Goal: Task Accomplishment & Management: Manage account settings

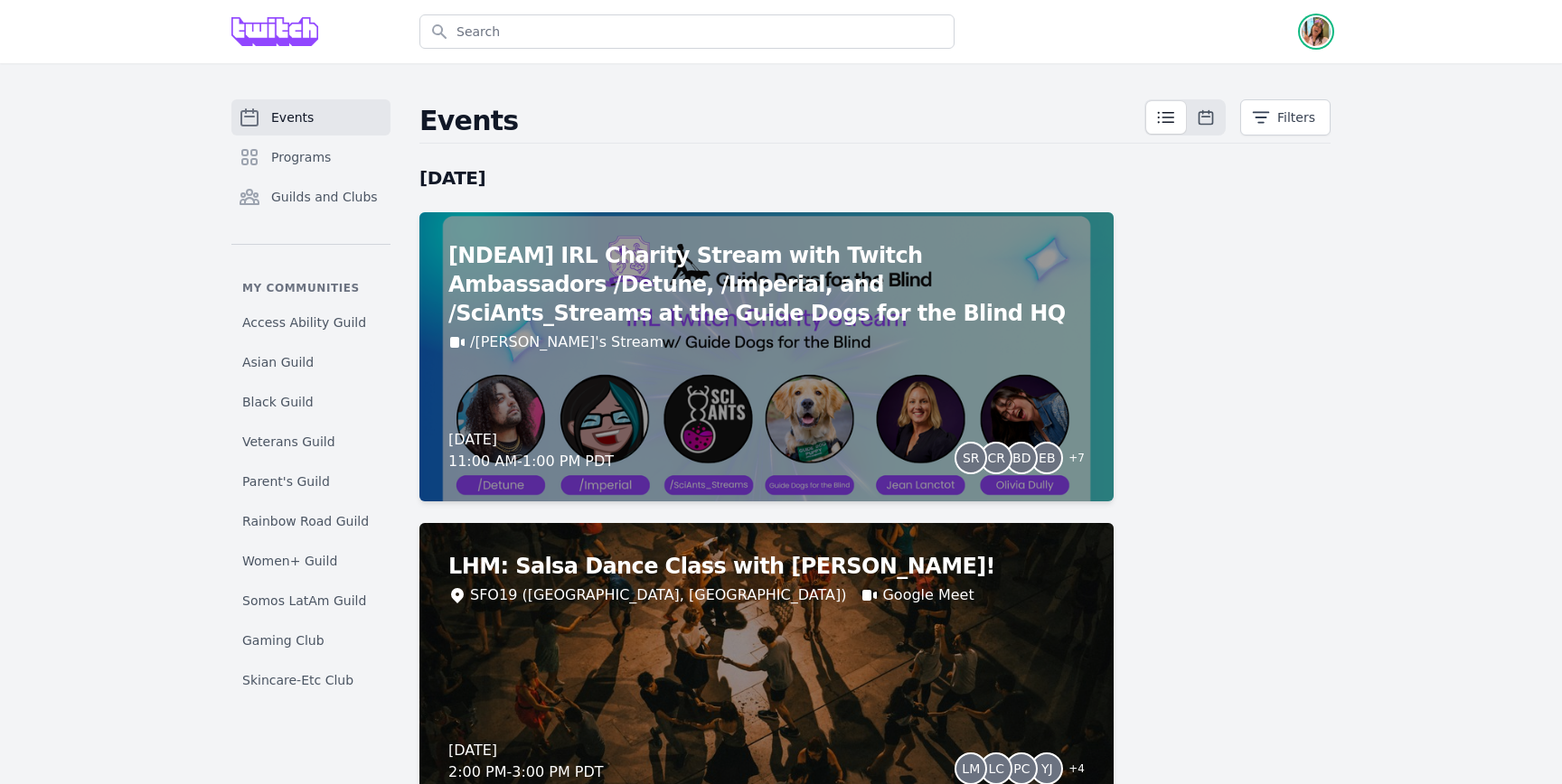
click at [1319, 20] on img "button" at bounding box center [1316, 32] width 29 height 29
click at [1319, 57] on link "Admin" at bounding box center [1244, 73] width 174 height 33
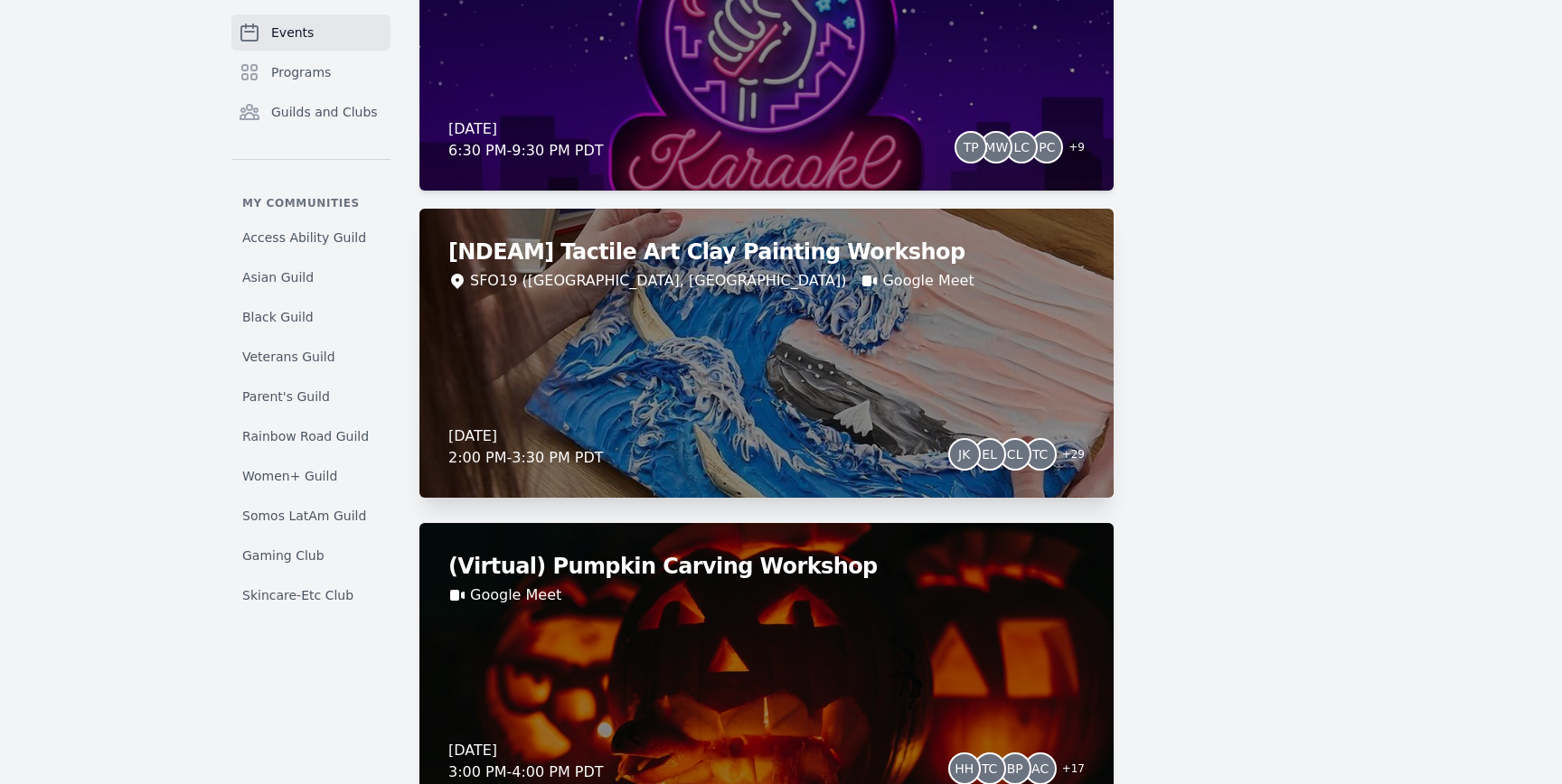
scroll to position [4975, 0]
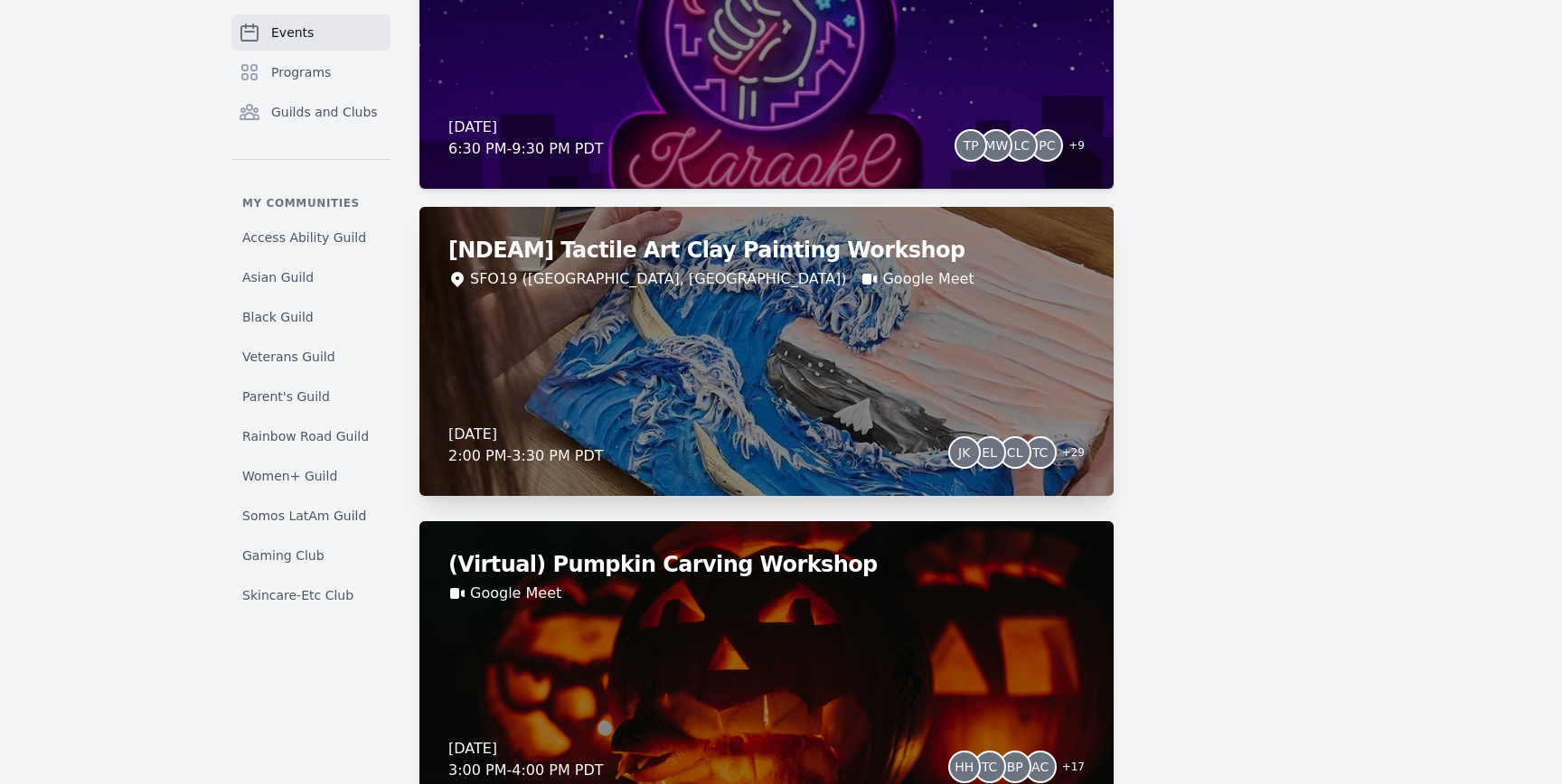
click at [837, 392] on div "[NDEAM] Tactile Art Clay Painting Workshop SFO19 (San Francisco, CA) Google Mee…" at bounding box center [766, 351] width 695 height 289
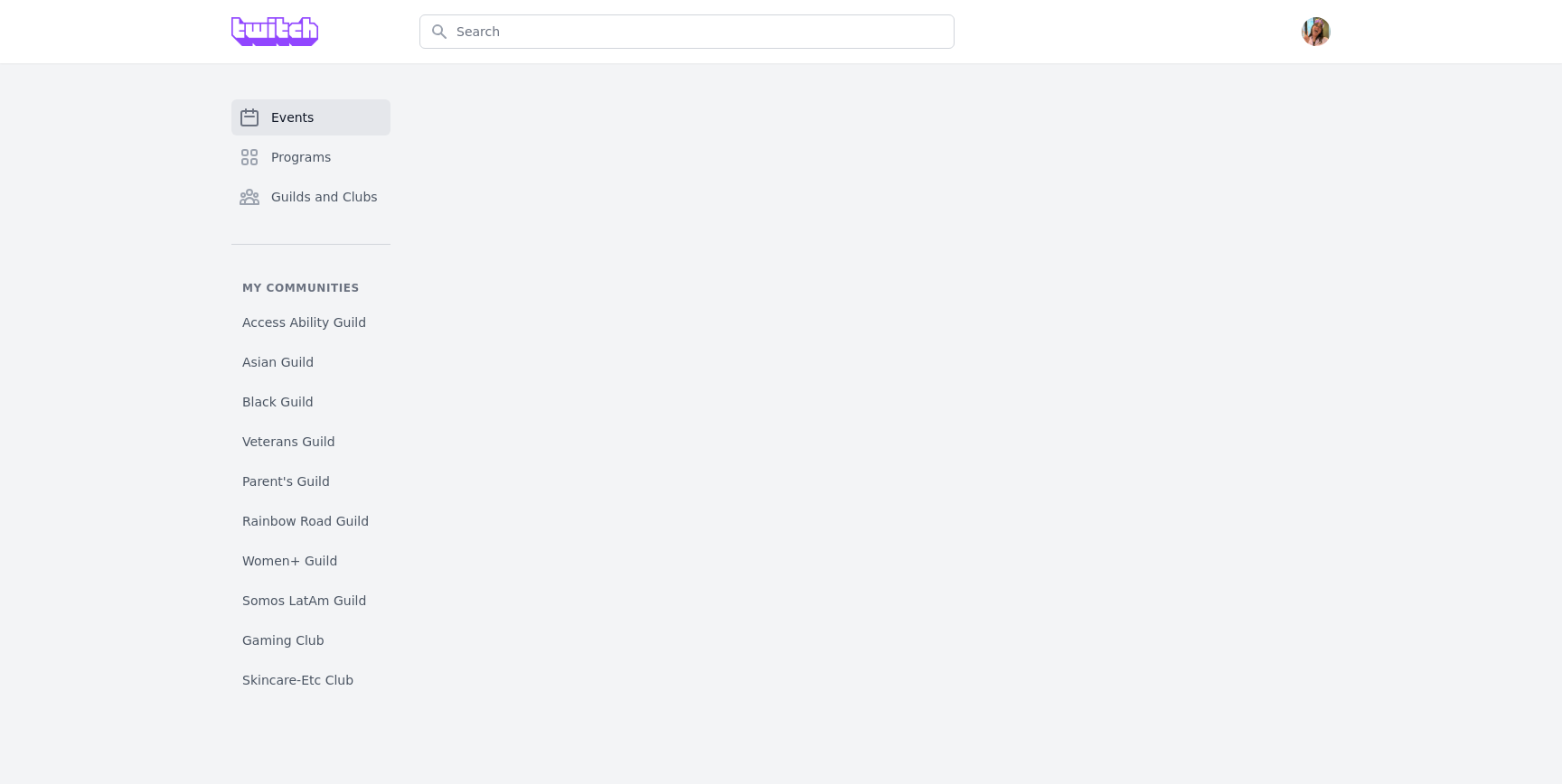
select select "The Kiss"
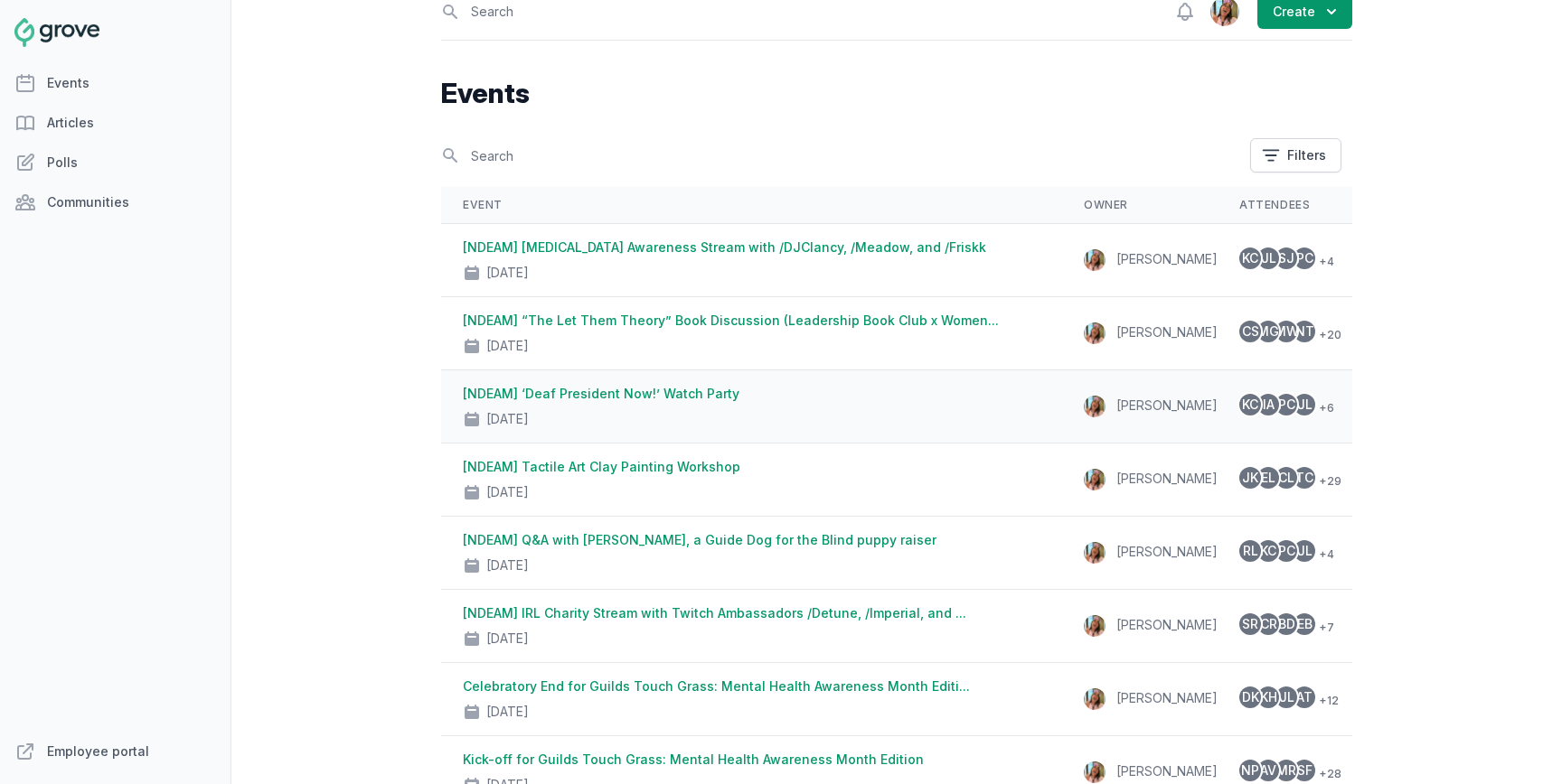
scroll to position [22, 0]
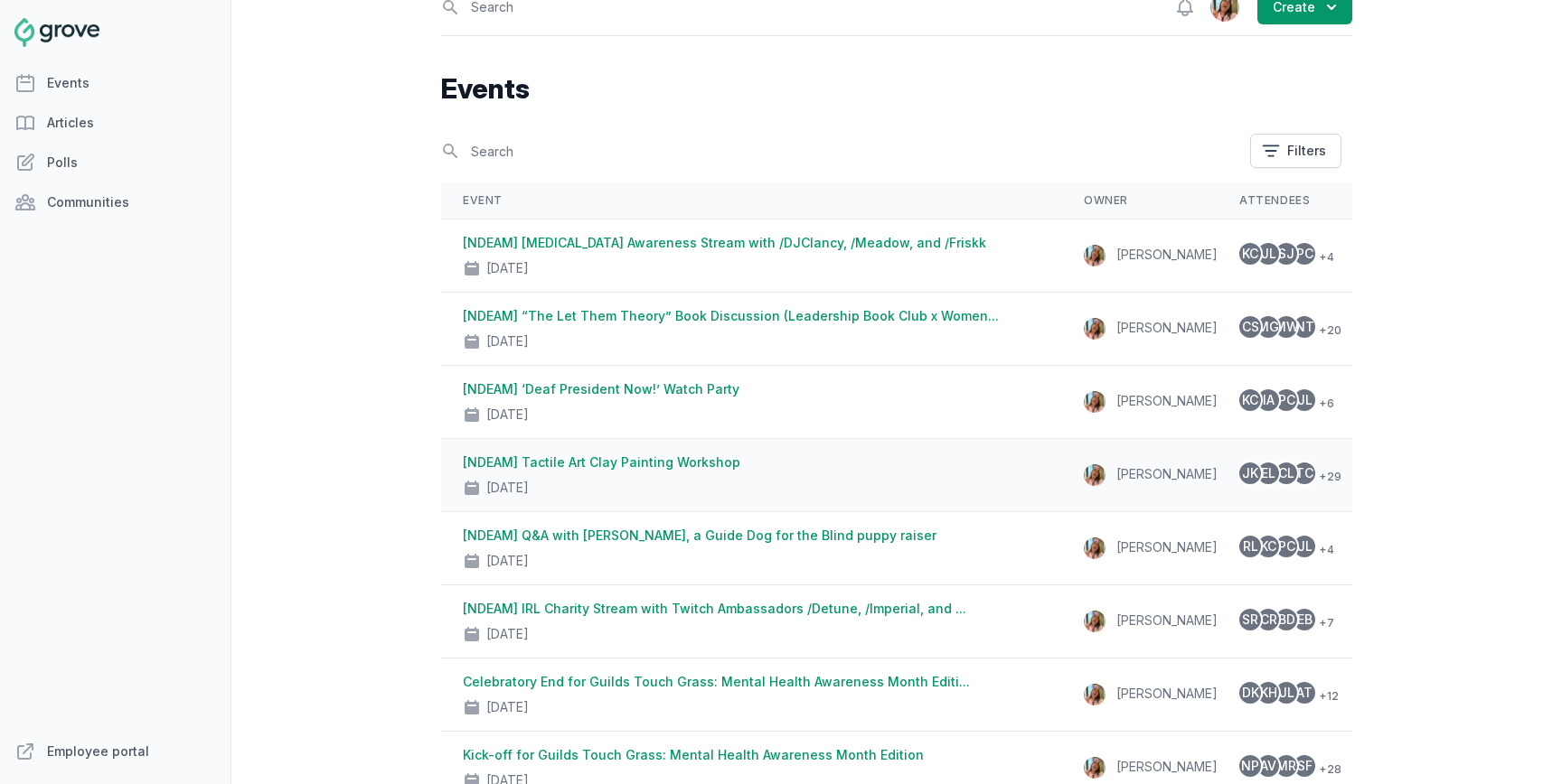
click at [899, 483] on div "Oct 23, 2025" at bounding box center [751, 485] width 577 height 26
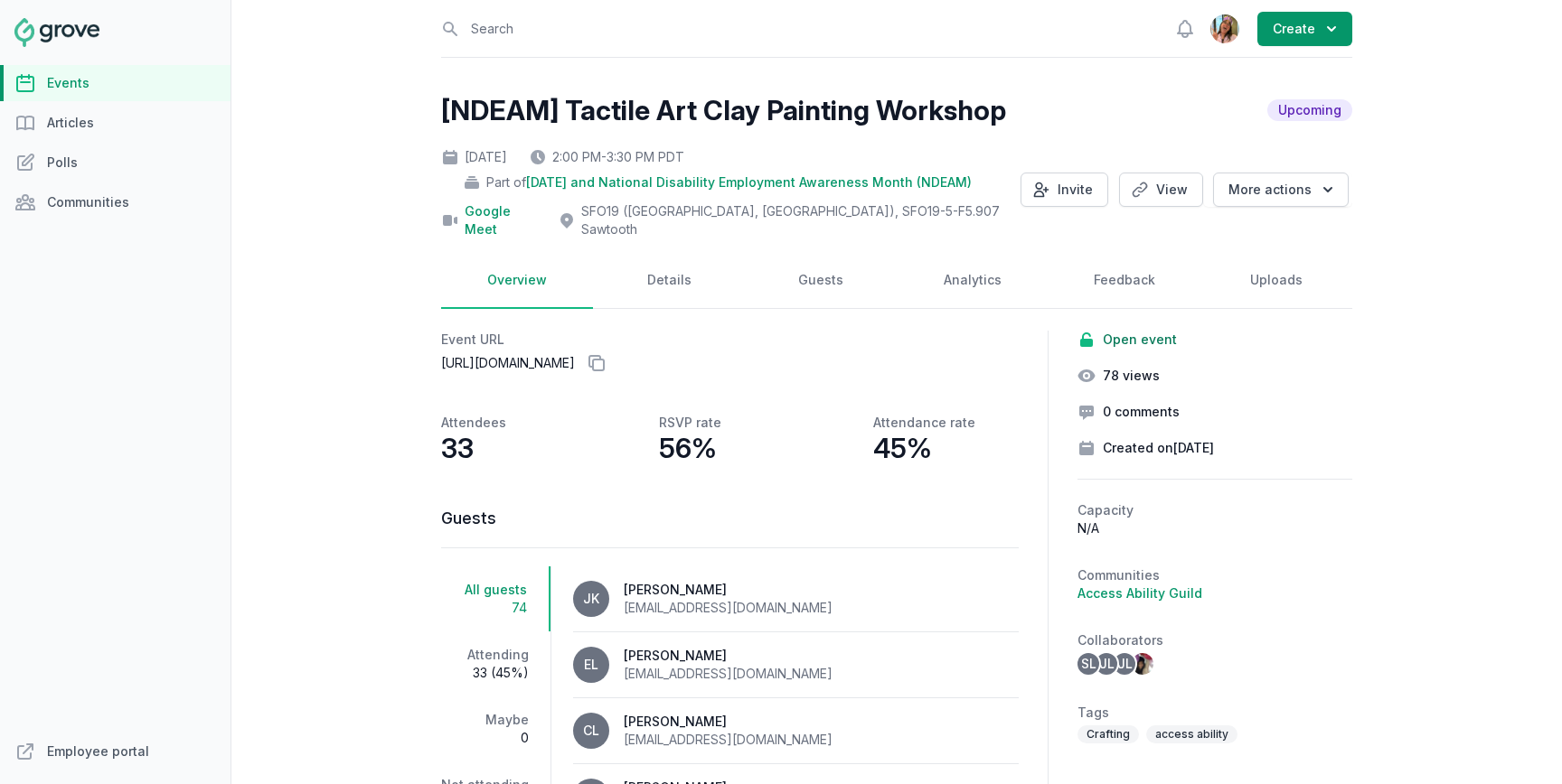
scroll to position [20, 0]
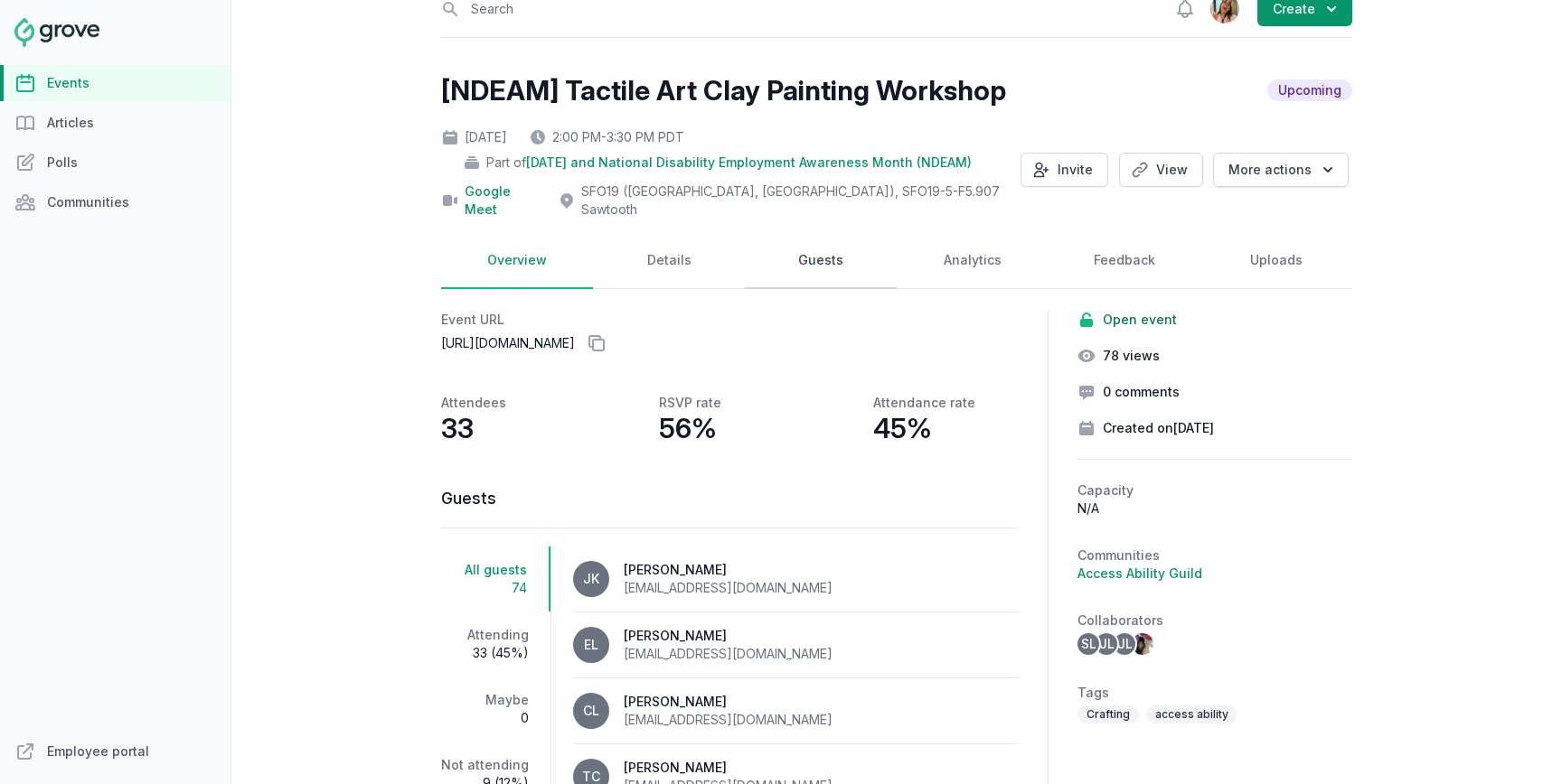
click at [817, 246] on link "Guests" at bounding box center [821, 261] width 152 height 56
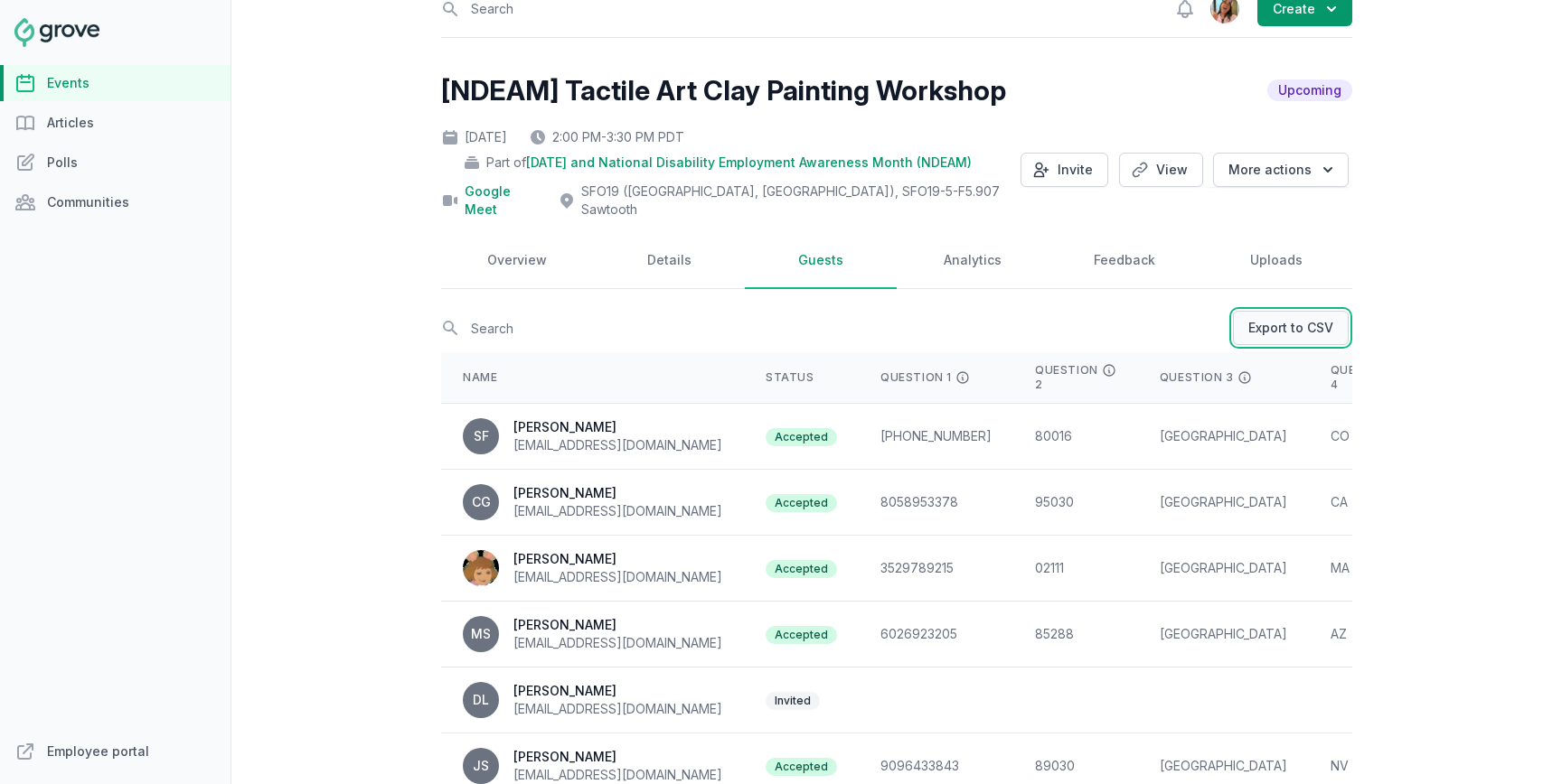
click at [1300, 311] on link "Export to CSV" at bounding box center [1290, 328] width 115 height 35
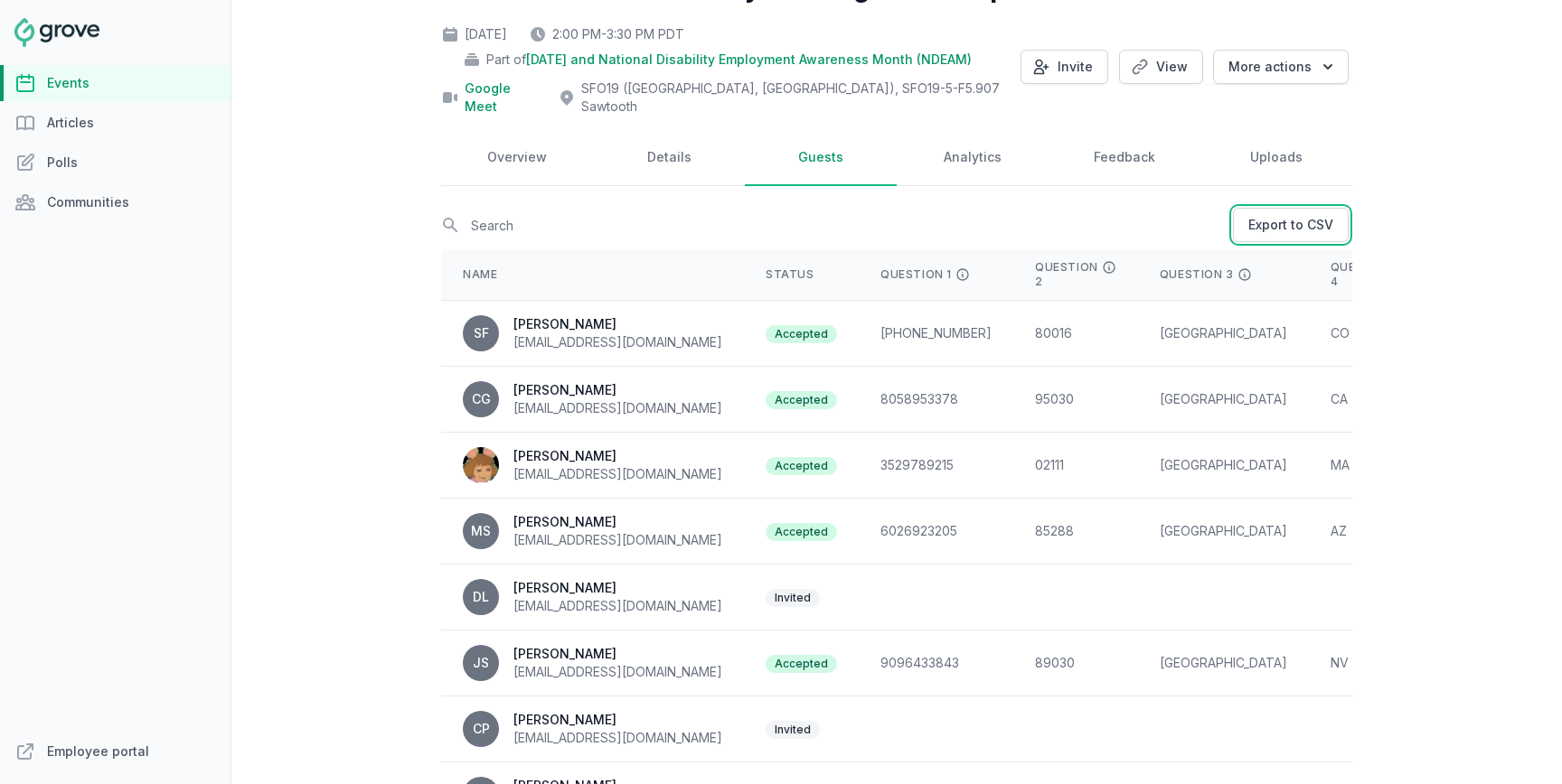
scroll to position [0, 0]
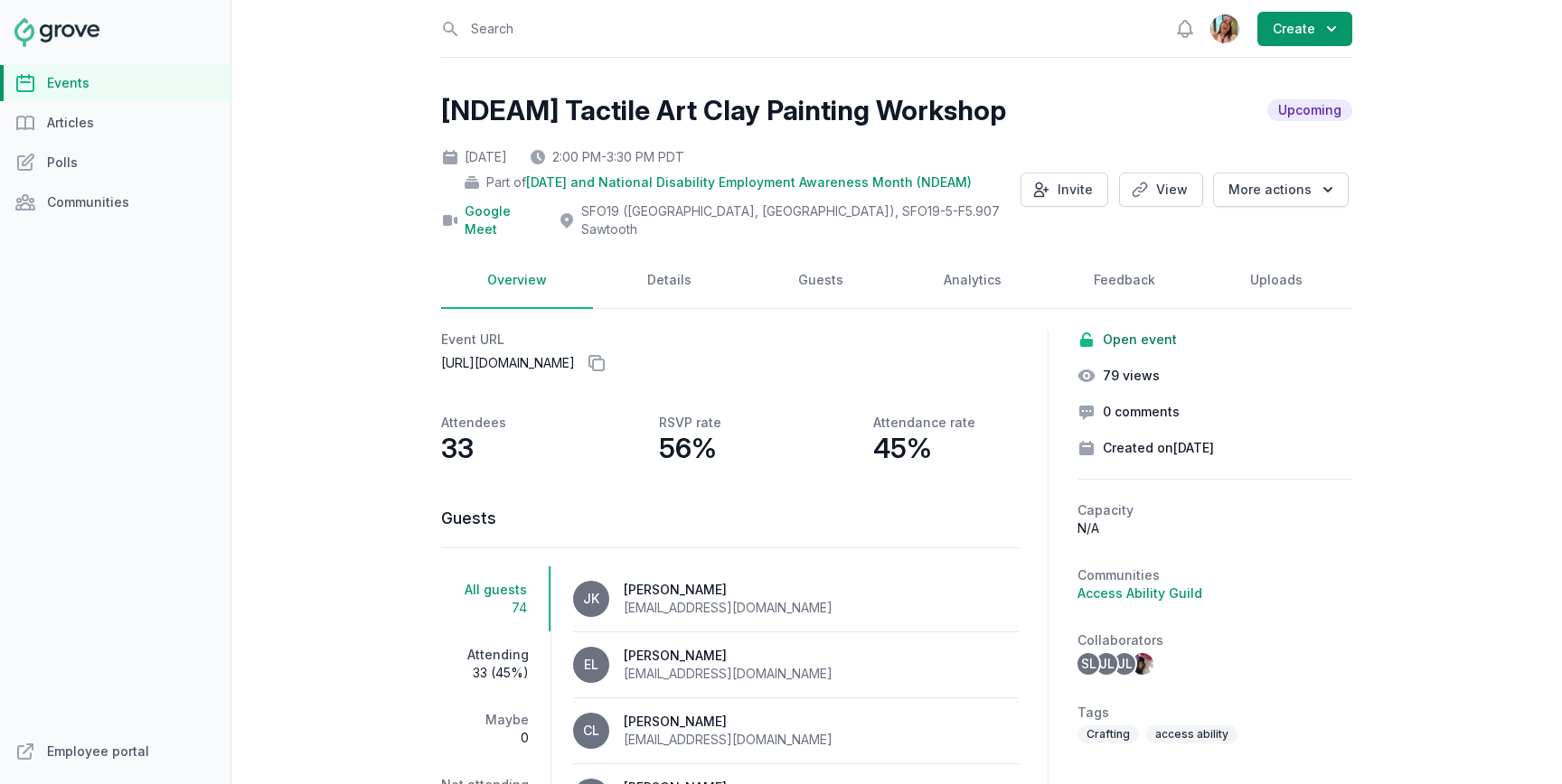
click at [497, 664] on span "33 (45%)" at bounding box center [485, 673] width 88 height 18
click at [826, 253] on link "Guests" at bounding box center [821, 281] width 152 height 56
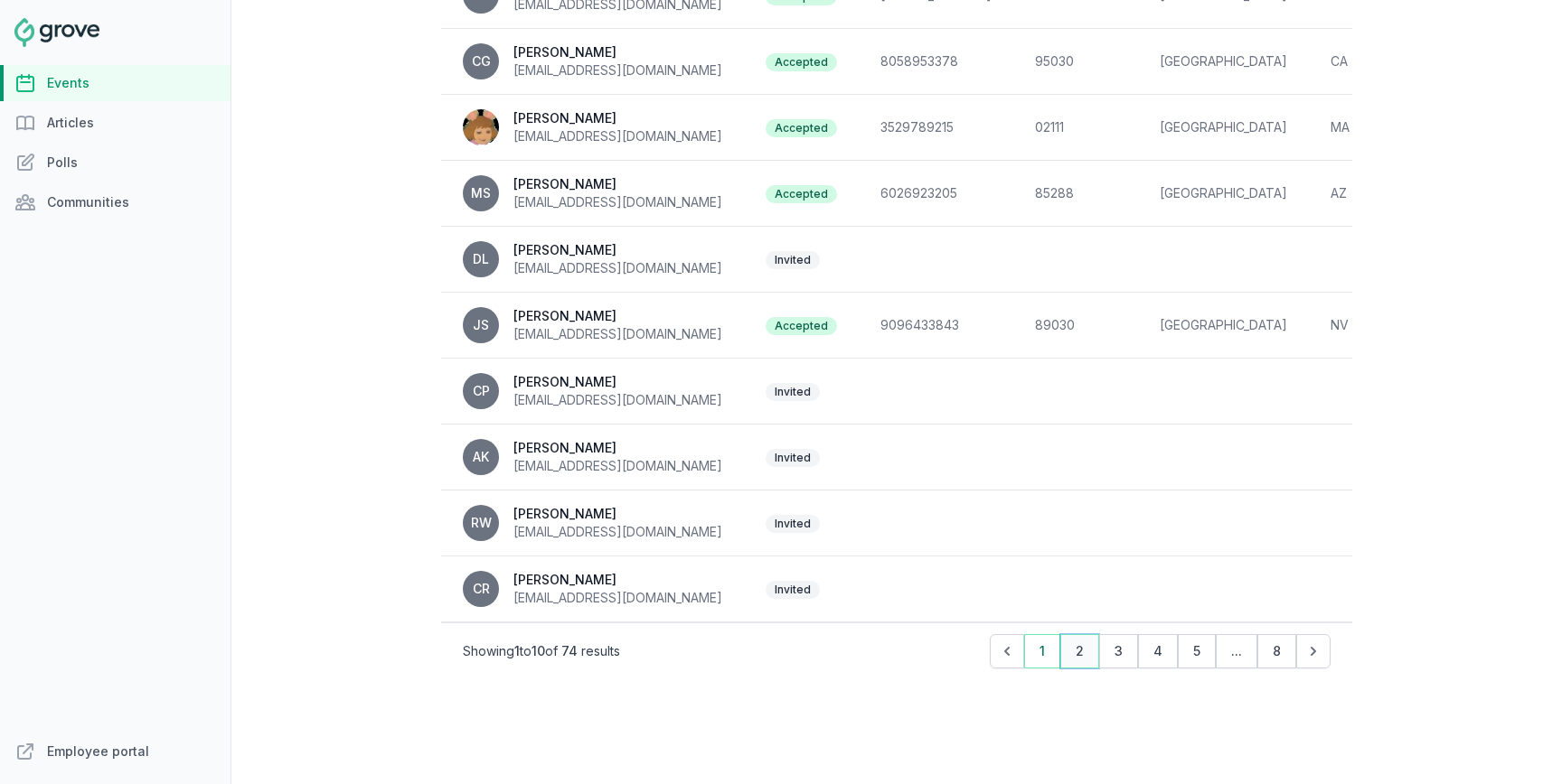
click at [1069, 639] on button "2" at bounding box center [1080, 651] width 38 height 35
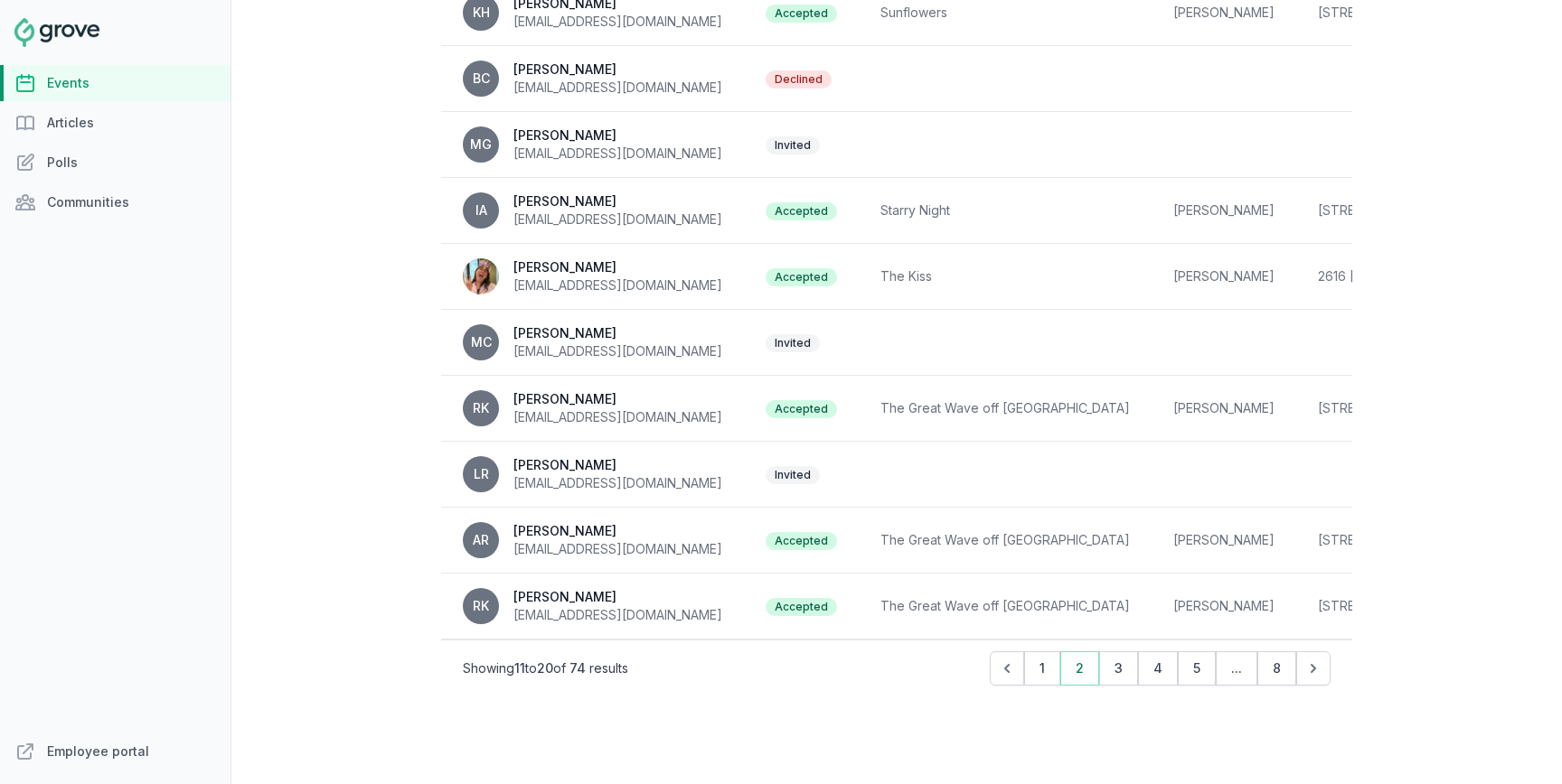
scroll to position [461, 0]
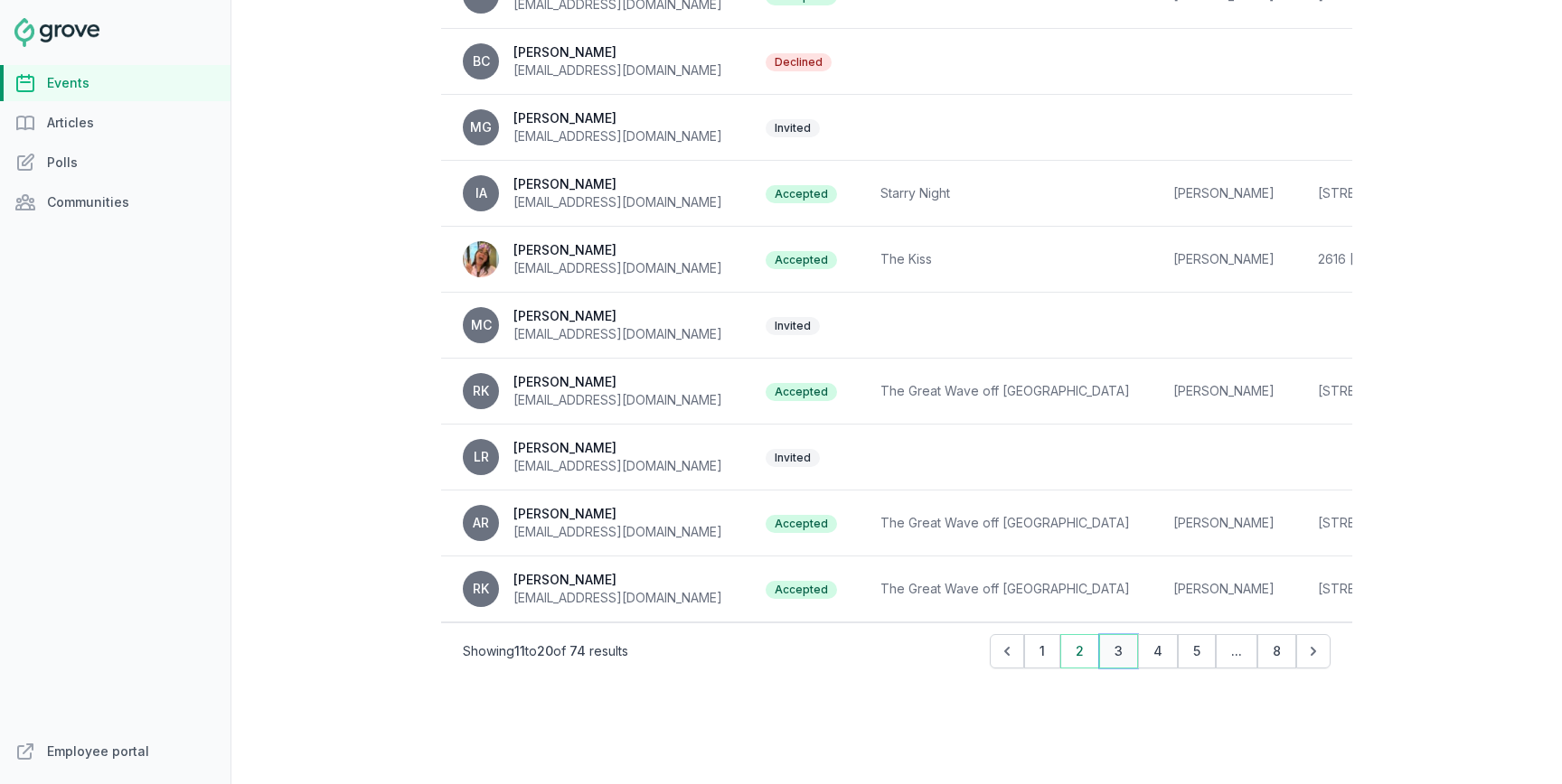
click at [1125, 634] on button "3" at bounding box center [1118, 651] width 38 height 35
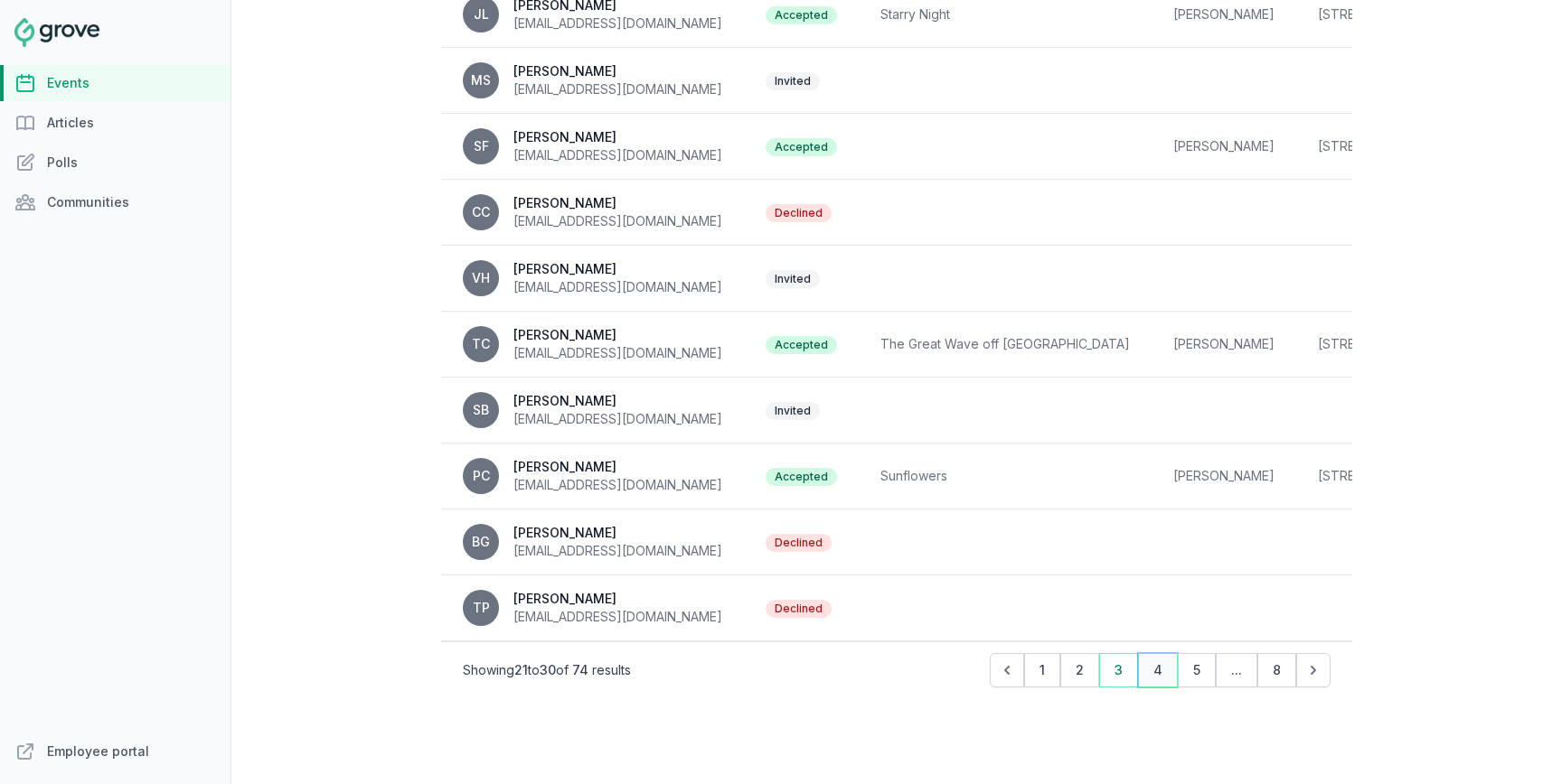
click at [1157, 660] on button "4" at bounding box center [1158, 671] width 39 height 35
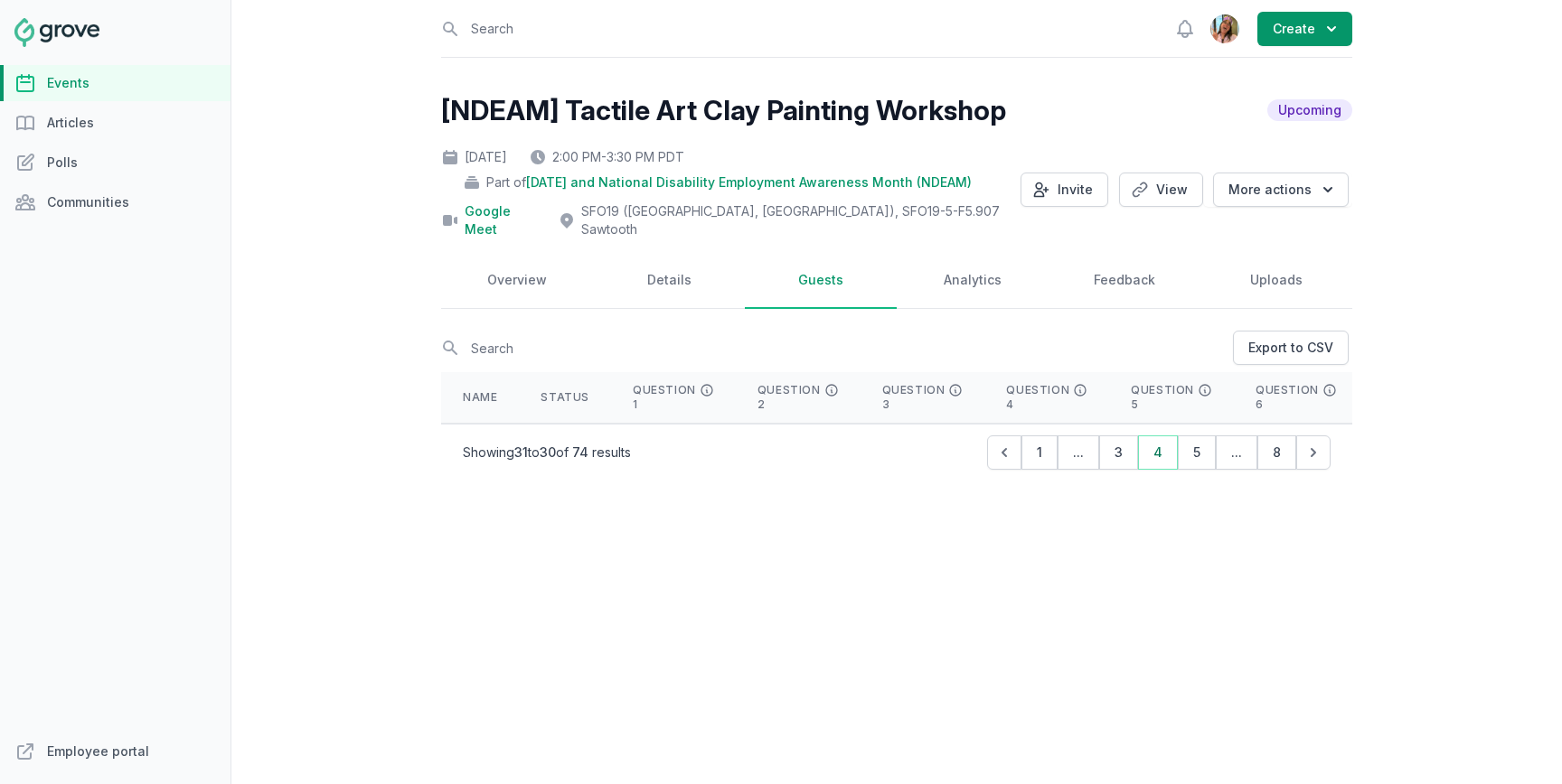
scroll to position [0, 0]
click at [1194, 436] on button "5" at bounding box center [1196, 453] width 38 height 35
